Goal: Information Seeking & Learning: Check status

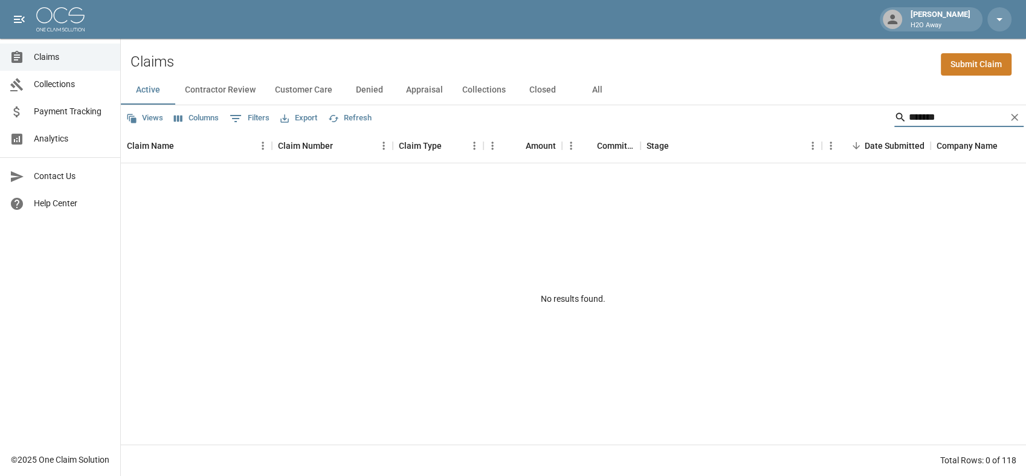
type input "*******"
click at [582, 92] on button "All" at bounding box center [597, 90] width 54 height 29
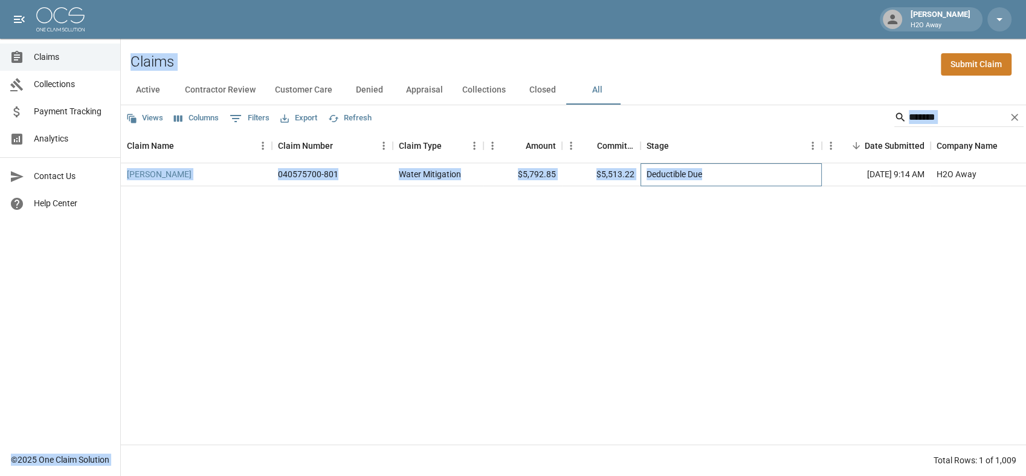
drag, startPoint x: 726, startPoint y: 167, endPoint x: 107, endPoint y: 164, distance: 618.8
click at [107, 164] on div "[PERSON_NAME] H2O Away Claims Collections Payment Tracking Analytics Contact Us…" at bounding box center [513, 238] width 1026 height 476
drag, startPoint x: 107, startPoint y: 164, endPoint x: 282, endPoint y: 216, distance: 182.2
click at [282, 216] on div "[PERSON_NAME] 040575700-801 Water Mitigation $5,792.85 $5,513.22 Deductible Due…" at bounding box center [686, 303] width 1130 height 281
click at [457, 242] on div "[PERSON_NAME] 040575700-801 Water Mitigation $5,792.85 $5,513.22 Deductible Due…" at bounding box center [686, 303] width 1130 height 281
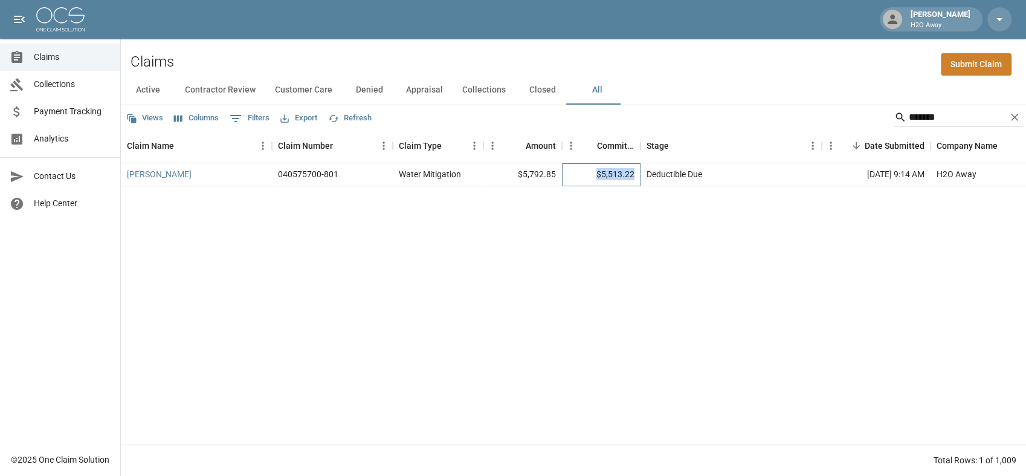
drag, startPoint x: 638, startPoint y: 174, endPoint x: 581, endPoint y: 174, distance: 57.4
click at [581, 174] on div "$5,513.22" at bounding box center [601, 174] width 79 height 23
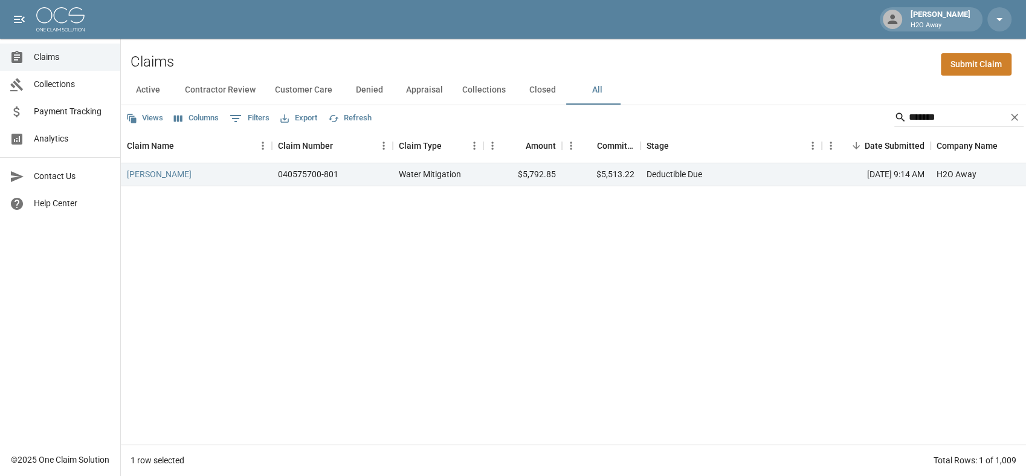
drag, startPoint x: 581, startPoint y: 174, endPoint x: 599, endPoint y: 198, distance: 30.6
click at [599, 198] on div "[PERSON_NAME] 040575700-801 Water Mitigation $5,792.85 $5,513.22 Deductible Due…" at bounding box center [686, 303] width 1130 height 281
